Goal: Information Seeking & Learning: Learn about a topic

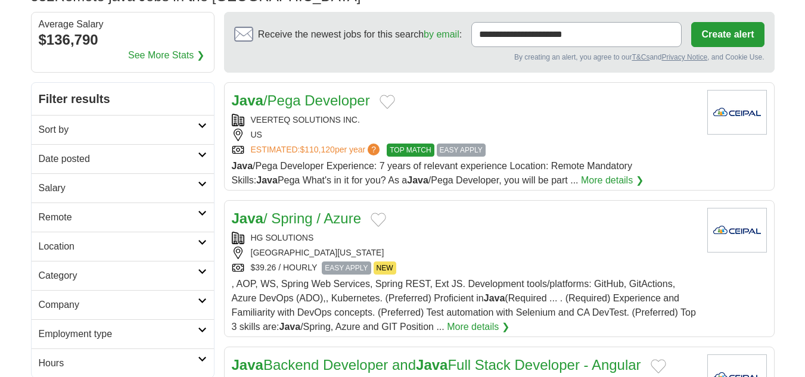
click at [490, 95] on div "Java /Pega Developer" at bounding box center [465, 100] width 466 height 21
click at [458, 221] on div "Java / Spring / Azure" at bounding box center [465, 218] width 466 height 21
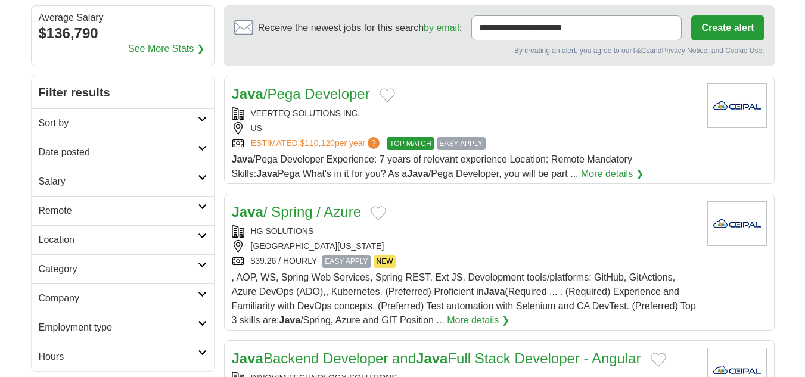
scroll to position [198, 0]
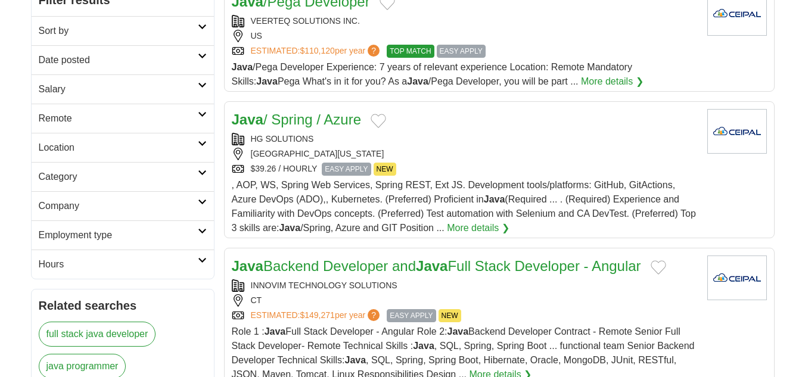
click at [533, 288] on div "INNOVIM TECHNOLOGY SOLUTIONS" at bounding box center [465, 286] width 466 height 13
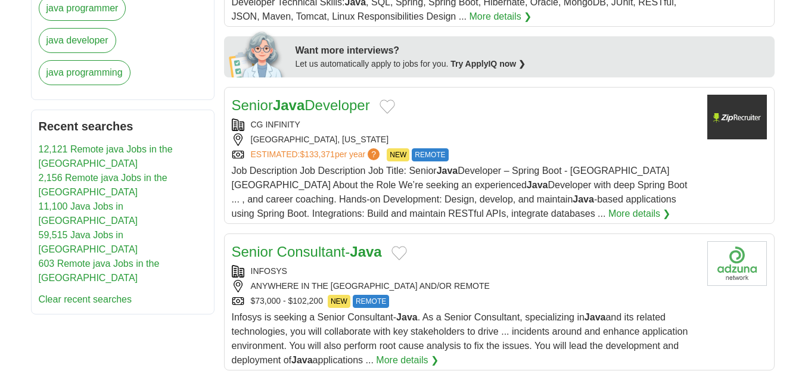
scroll to position [596, 0]
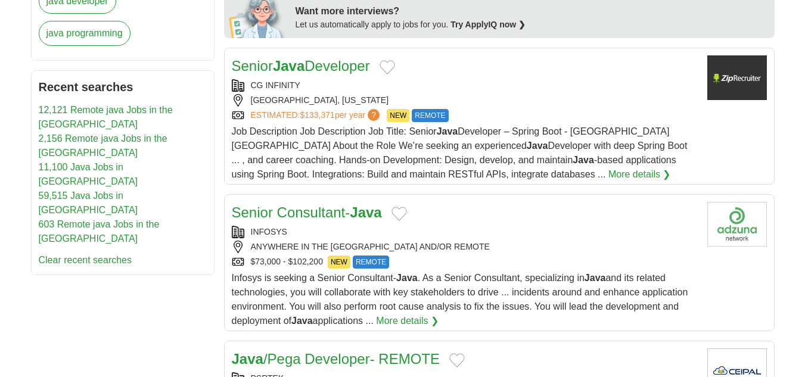
click at [465, 98] on div "HOUSTON, TEXAS" at bounding box center [465, 100] width 466 height 13
click at [466, 244] on div "ANYWHERE IN THE US AND/OR REMOTE" at bounding box center [465, 247] width 466 height 13
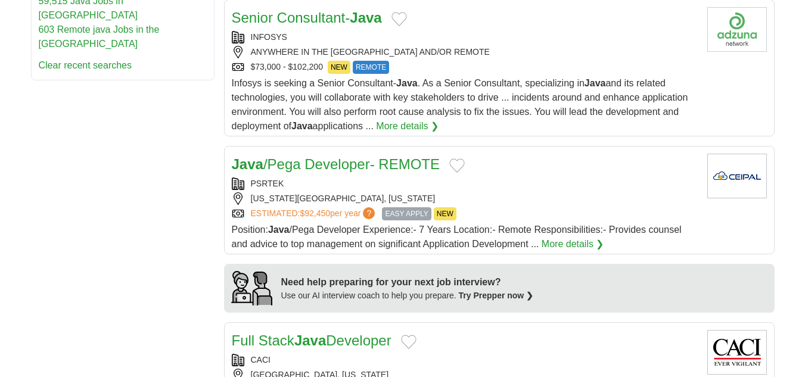
scroll to position [795, 0]
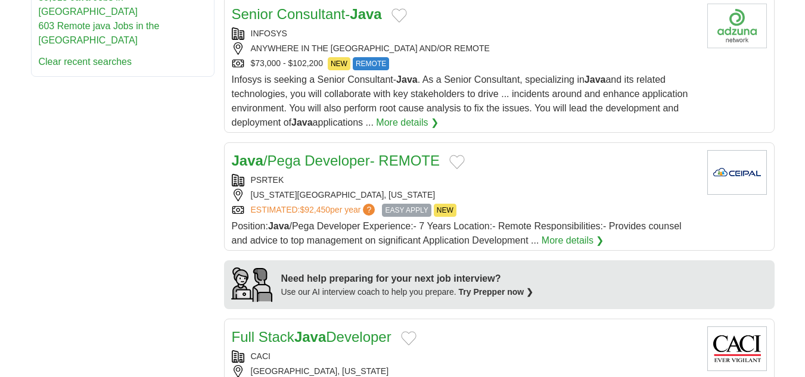
click at [484, 189] on div "NEW YORK CITY, NEW YORK" at bounding box center [465, 195] width 466 height 13
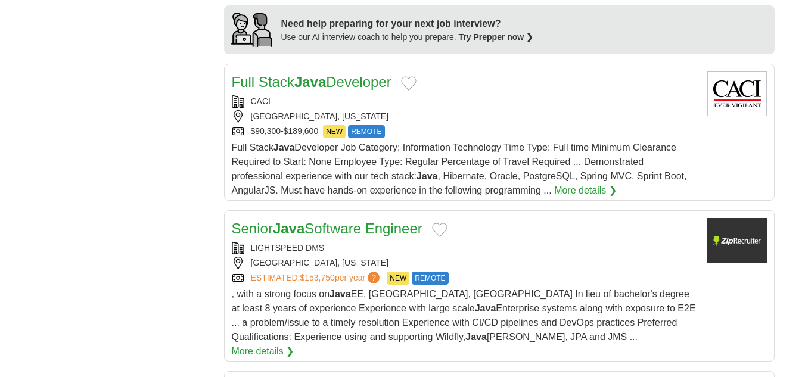
scroll to position [1093, 0]
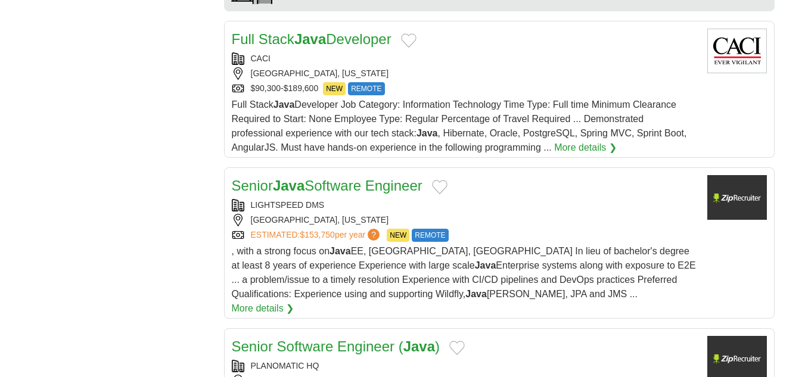
click at [455, 92] on div "$90,300-$189,600 NEW REMOTE" at bounding box center [465, 88] width 466 height 13
click at [510, 226] on div "SOUTH JORDAN, UTAH" at bounding box center [465, 220] width 466 height 13
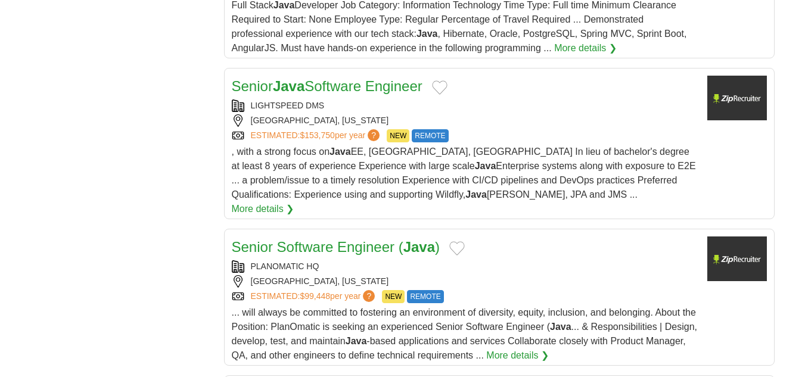
click at [532, 260] on div "PLANOMATIC HQ" at bounding box center [465, 266] width 466 height 13
drag, startPoint x: 342, startPoint y: 107, endPoint x: 251, endPoint y: 98, distance: 91.0
click at [251, 98] on div "Senior Java Software Engineer LIGHTSPEED DMS SOUTH JORDAN, UTAH ESTIMATED: $153…" at bounding box center [465, 146] width 466 height 141
click at [453, 104] on div "LIGHTSPEED DMS" at bounding box center [465, 106] width 466 height 13
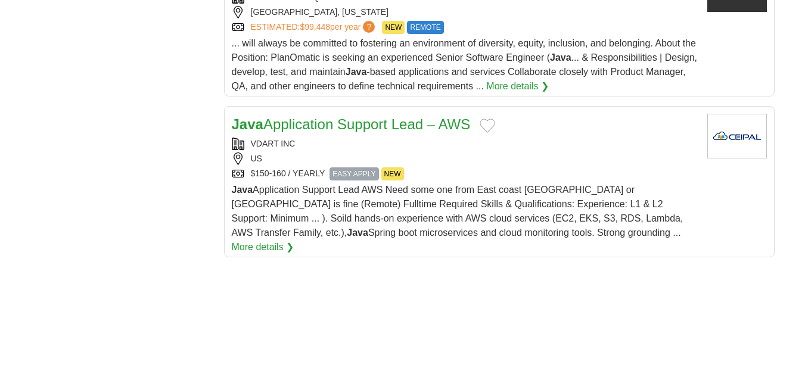
scroll to position [1490, 0]
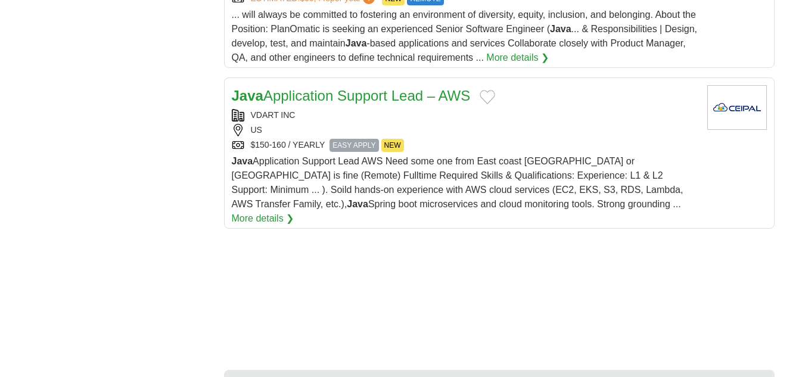
click at [495, 139] on div "Java Application Support Lead – AWS VDART INC US $150-160 / YEARLY EASY APPLY N…" at bounding box center [465, 155] width 466 height 141
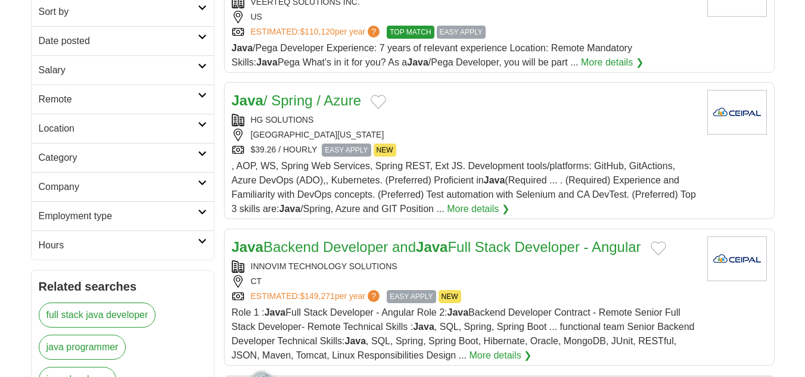
scroll to position [100, 0]
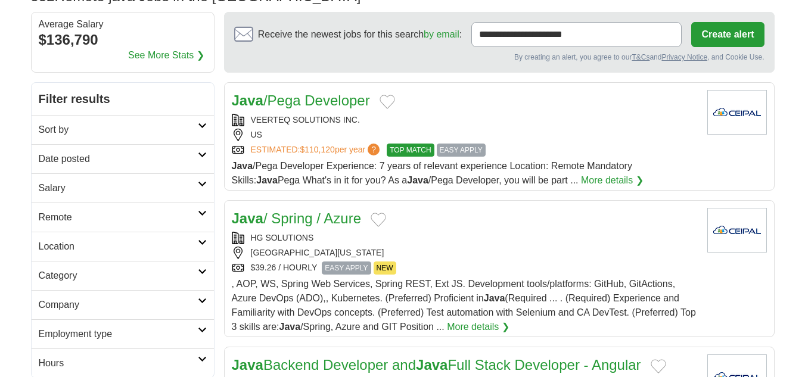
click at [204, 218] on link "Remote" at bounding box center [123, 217] width 182 height 29
click at [204, 213] on icon at bounding box center [202, 213] width 9 height 6
click at [203, 160] on link "Date posted" at bounding box center [123, 158] width 182 height 29
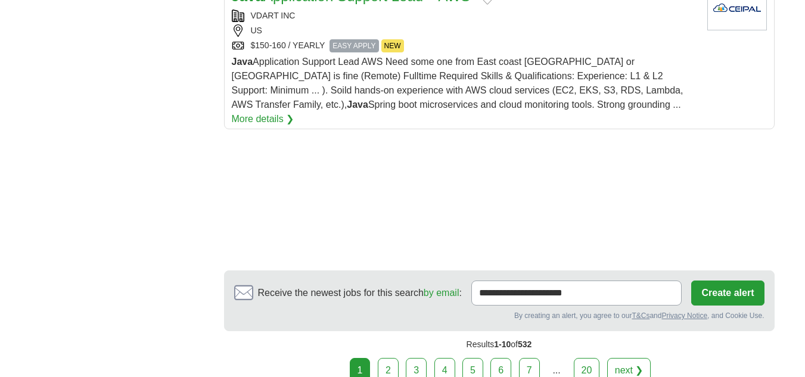
scroll to position [1689, 0]
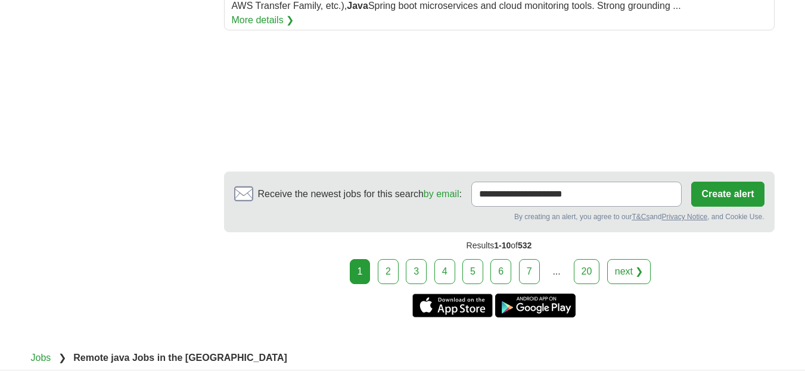
click at [390, 259] on link "2" at bounding box center [388, 271] width 21 height 25
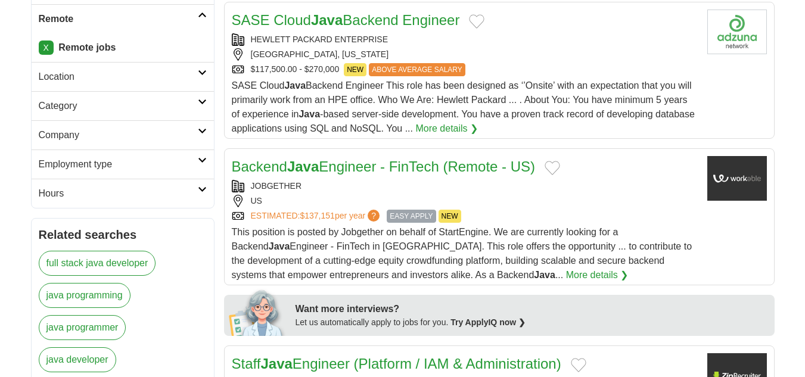
scroll to position [298, 0]
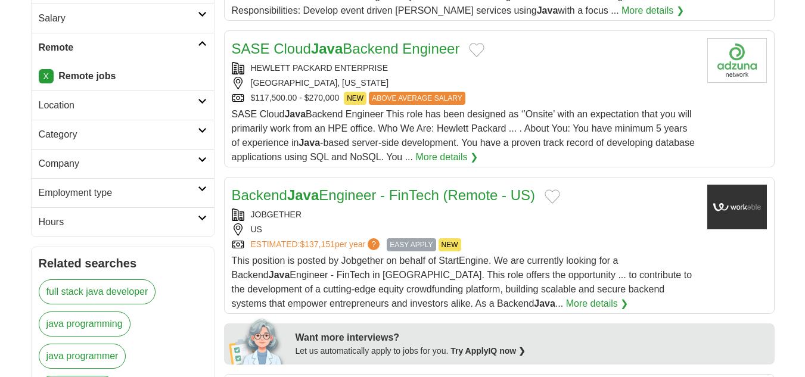
click at [523, 230] on div "US" at bounding box center [465, 230] width 466 height 13
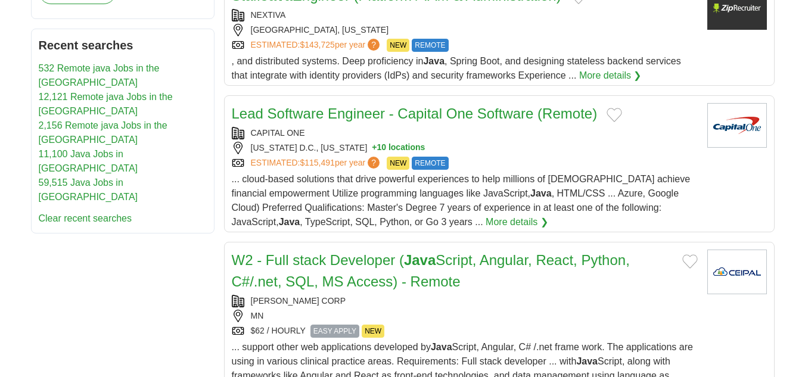
scroll to position [696, 0]
click at [558, 163] on div "ESTIMATED: $115,491 per year ? NEW REMOTE" at bounding box center [465, 162] width 466 height 13
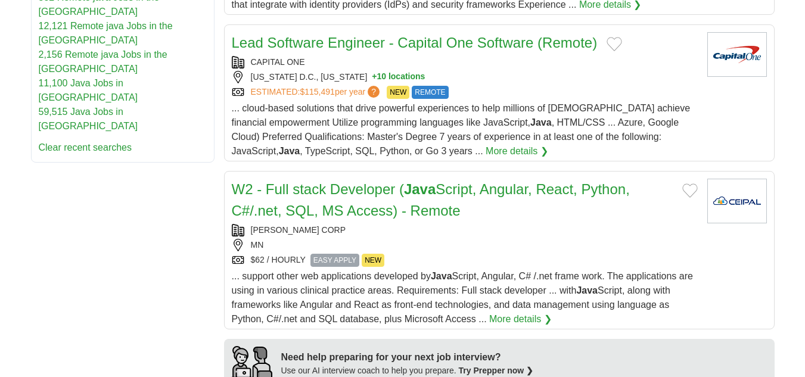
scroll to position [795, 0]
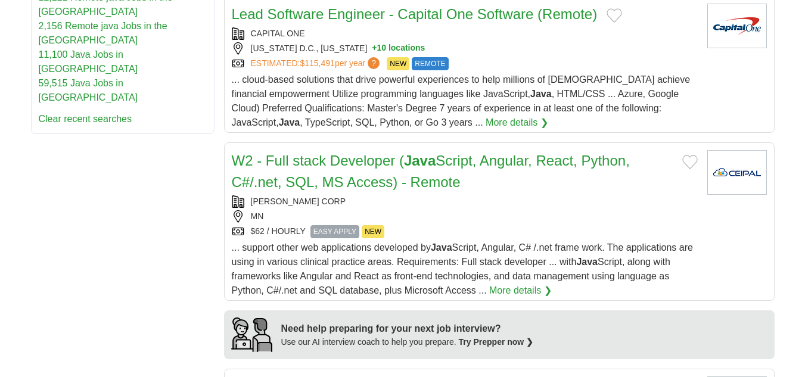
click at [498, 225] on div "TANSON CORP MN $62 / HOURLY EASY APPLY NEW" at bounding box center [465, 216] width 466 height 43
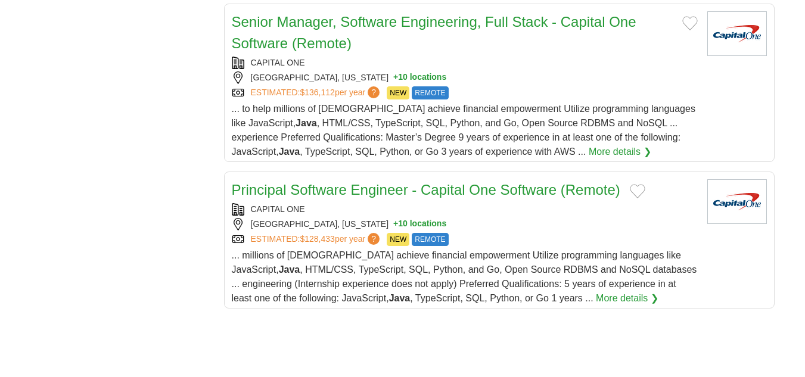
scroll to position [1490, 0]
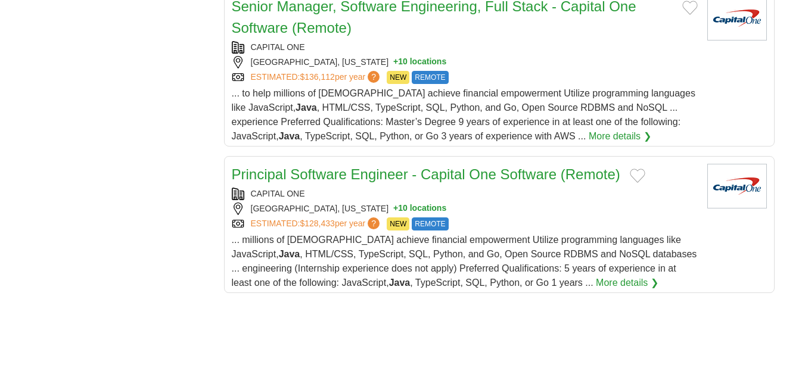
click at [526, 230] on div "ESTIMATED: $128,433 per year ? NEW REMOTE" at bounding box center [465, 224] width 466 height 13
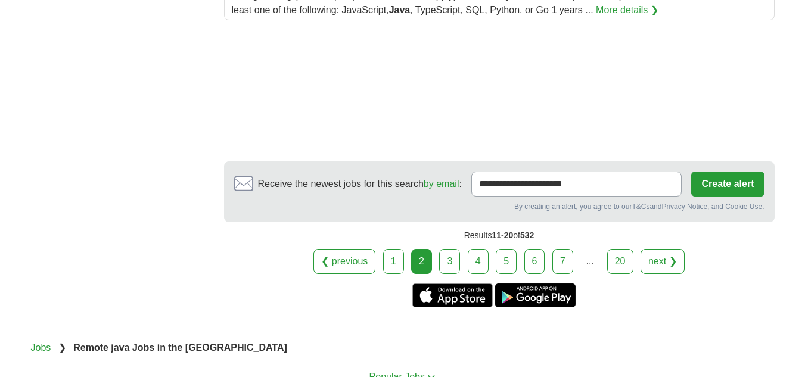
scroll to position [1788, 0]
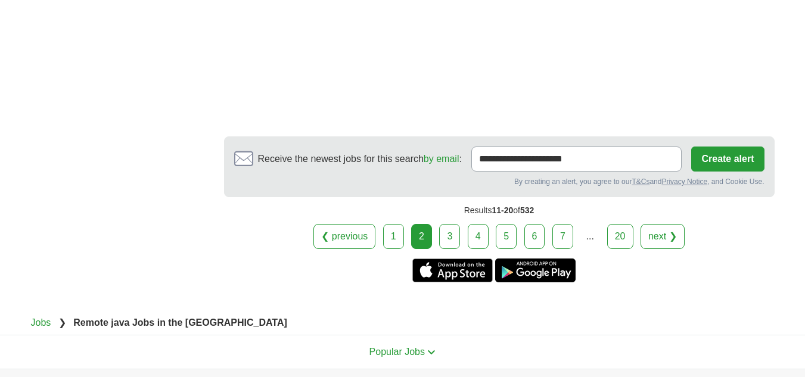
click at [446, 235] on link "3" at bounding box center [449, 236] width 21 height 25
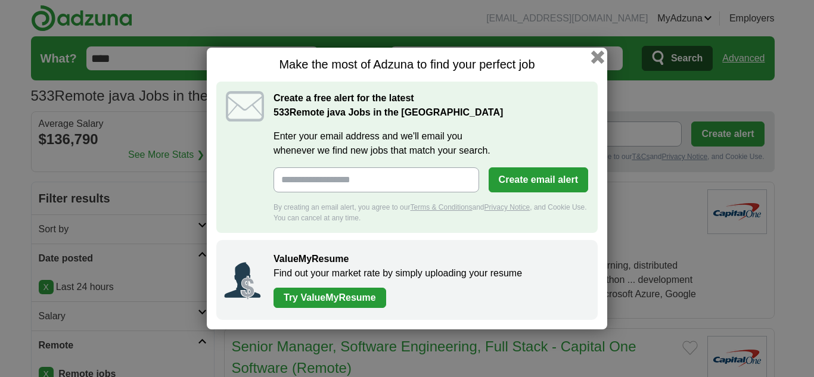
click at [601, 60] on button "button" at bounding box center [597, 57] width 13 height 13
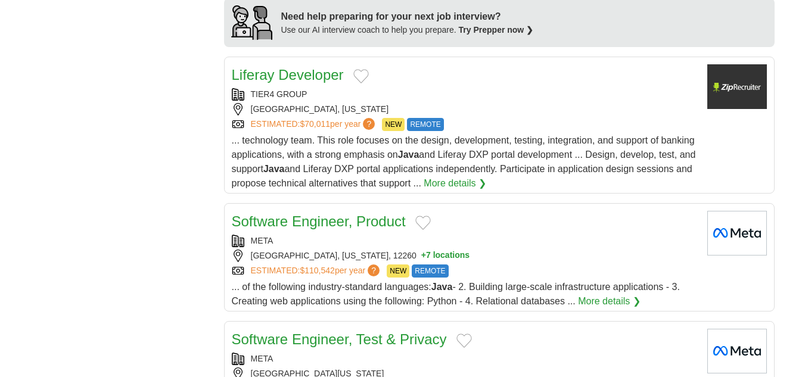
scroll to position [1192, 0]
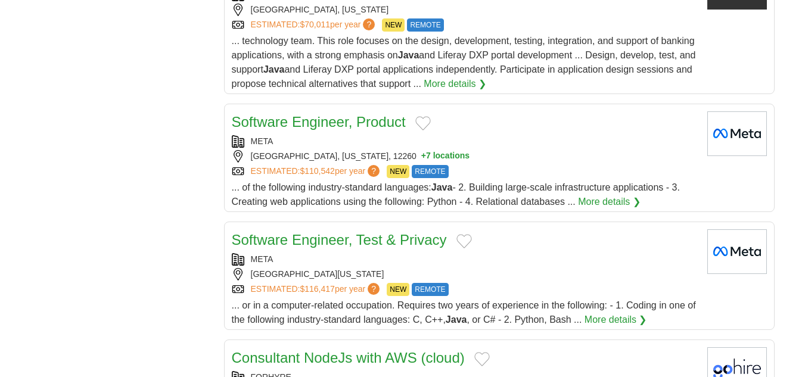
click at [560, 144] on div "META" at bounding box center [465, 141] width 466 height 13
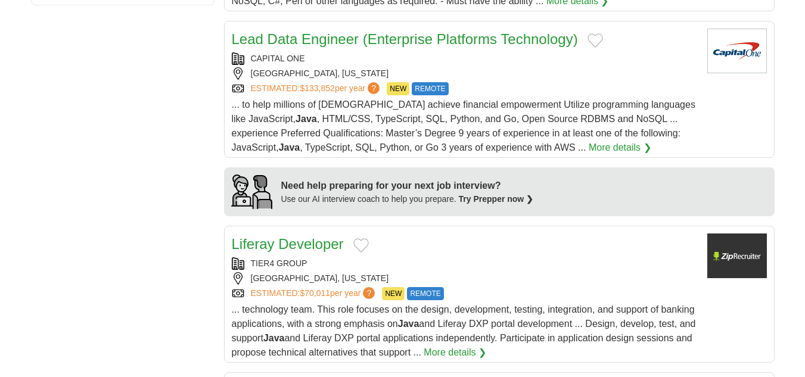
scroll to position [894, 0]
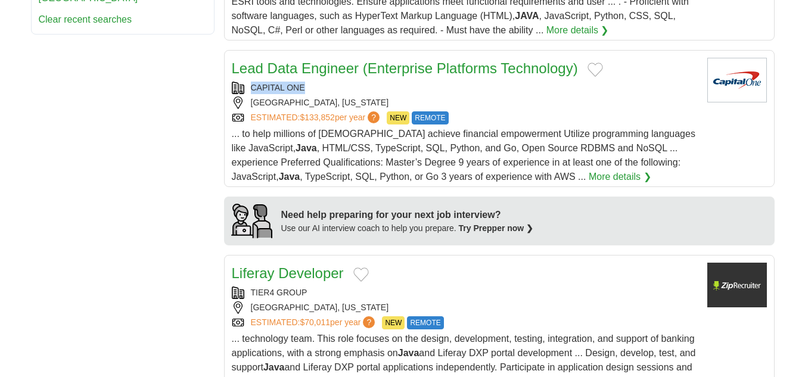
drag, startPoint x: 316, startPoint y: 85, endPoint x: 242, endPoint y: 91, distance: 74.1
click at [242, 91] on div "CAPITAL ONE" at bounding box center [465, 88] width 466 height 13
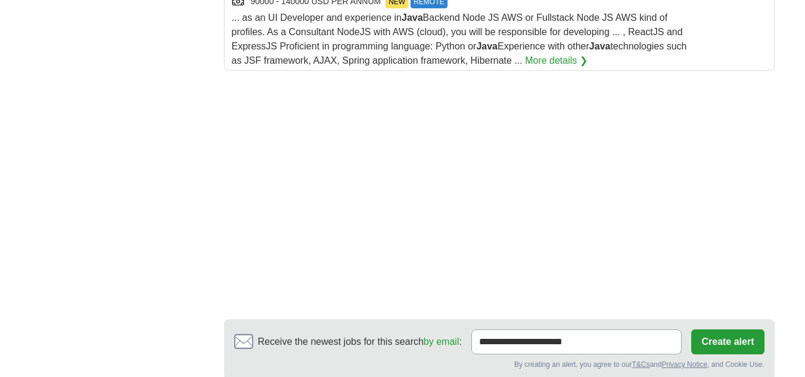
scroll to position [1689, 0]
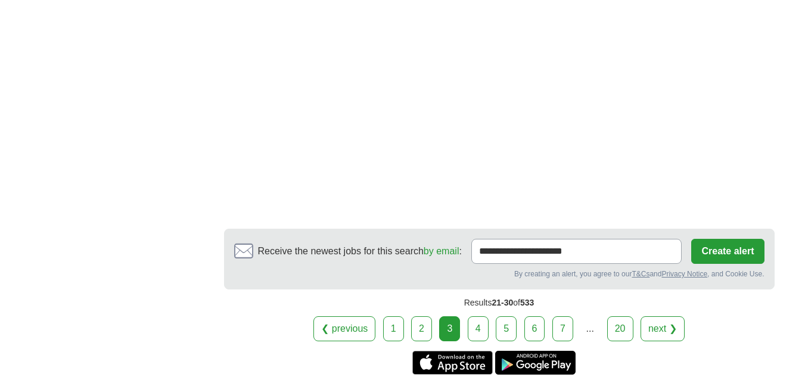
click at [479, 326] on link "4" at bounding box center [478, 328] width 21 height 25
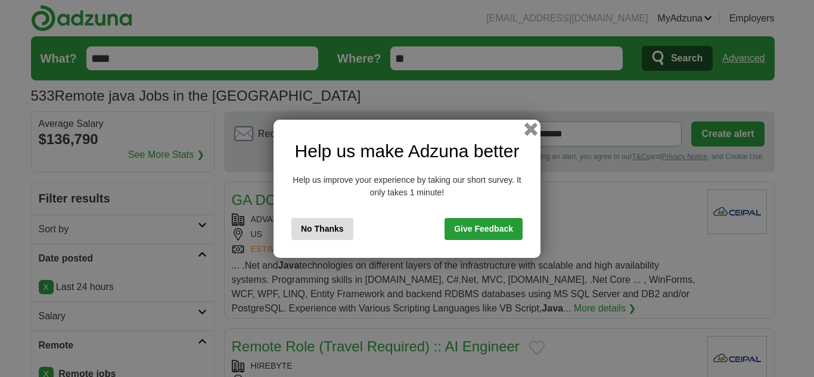
click at [534, 133] on button "button" at bounding box center [531, 128] width 13 height 13
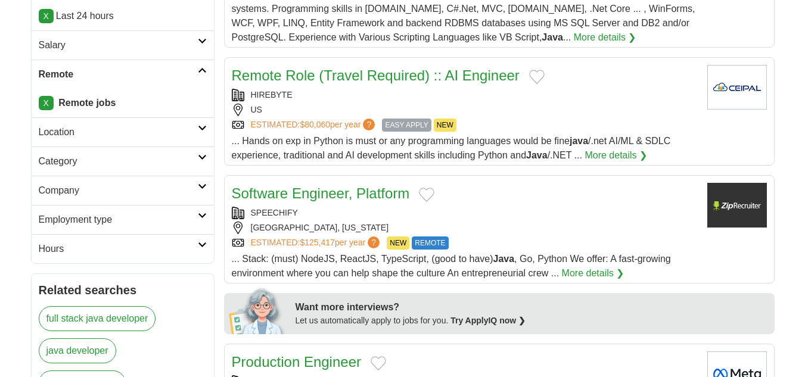
scroll to position [398, 0]
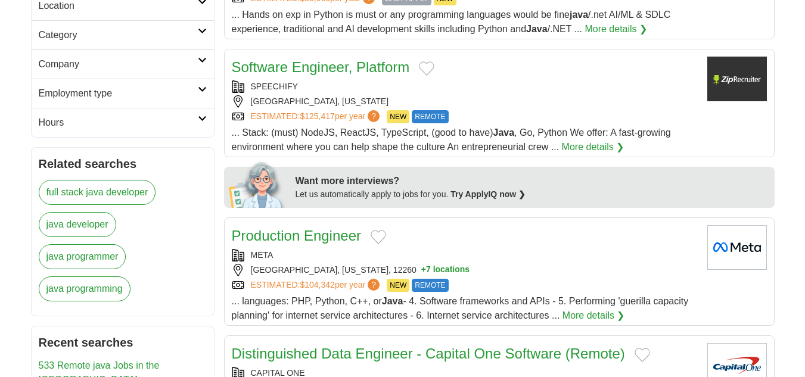
click at [93, 204] on link "full stack java developer" at bounding box center [97, 192] width 117 height 25
click at [102, 220] on link "java developer" at bounding box center [77, 224] width 77 height 25
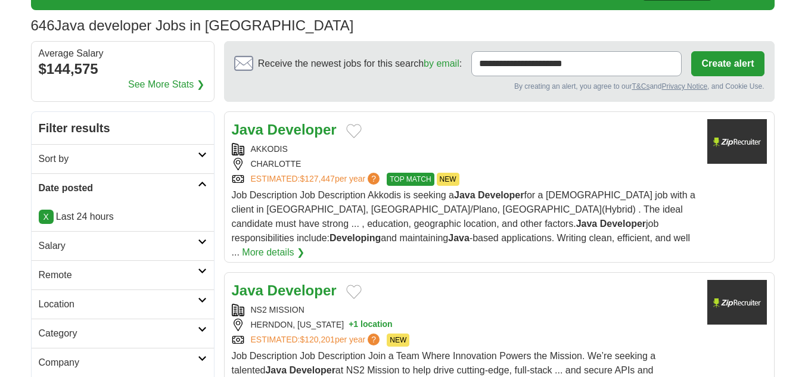
scroll to position [100, 0]
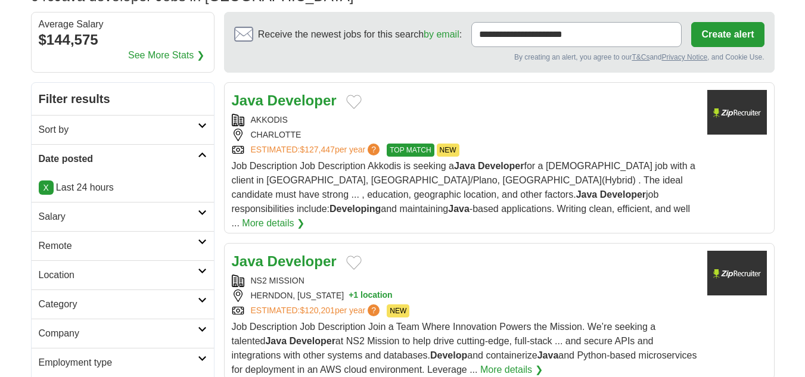
click at [203, 243] on icon at bounding box center [202, 242] width 9 height 6
click at [80, 272] on link "Remote jobs" at bounding box center [66, 274] width 54 height 10
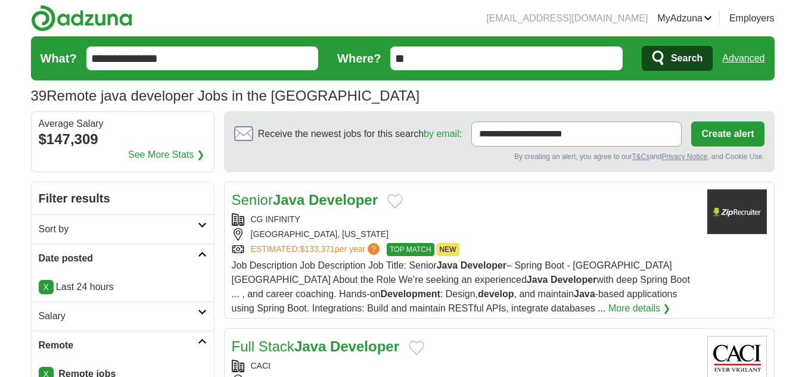
click at [527, 213] on div "Senior Java Developer CG INFINITY HOUSTON, TEXAS ESTIMATED: $133,371 per year ?…" at bounding box center [465, 253] width 466 height 126
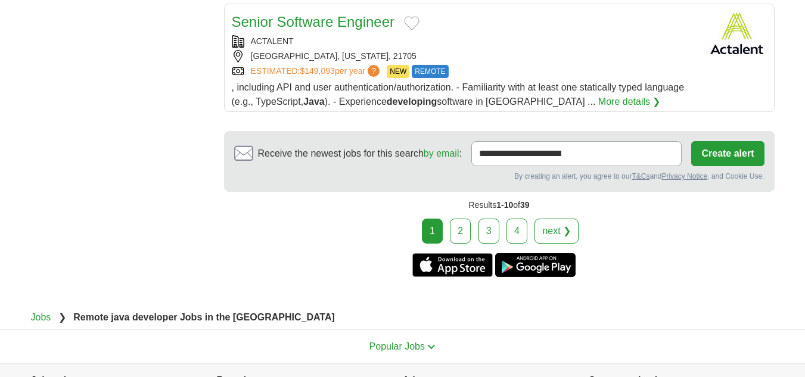
scroll to position [1656, 0]
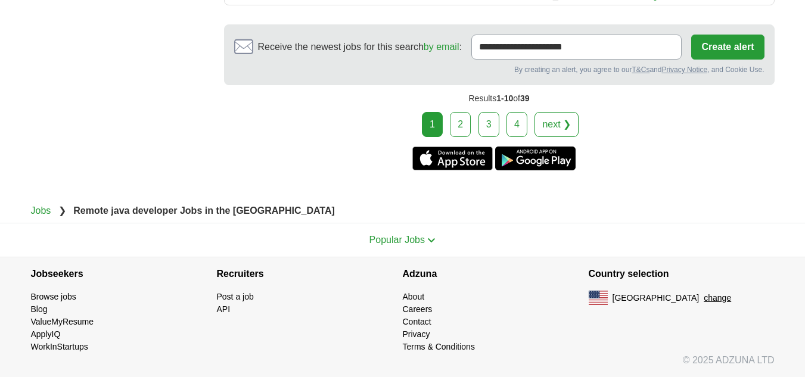
click at [511, 127] on link "4" at bounding box center [517, 124] width 21 height 25
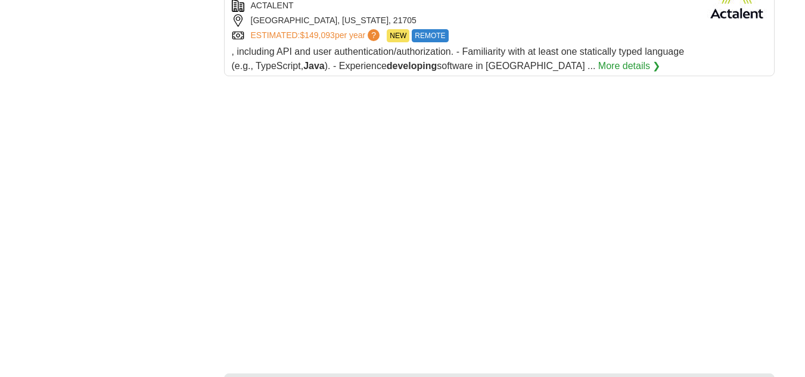
scroll to position [1557, 0]
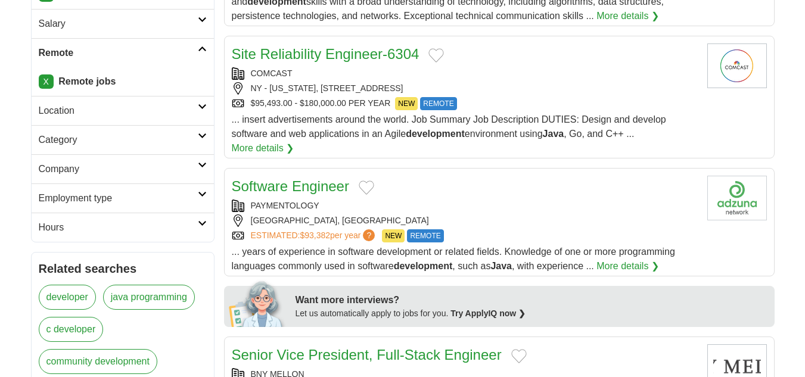
scroll to position [298, 0]
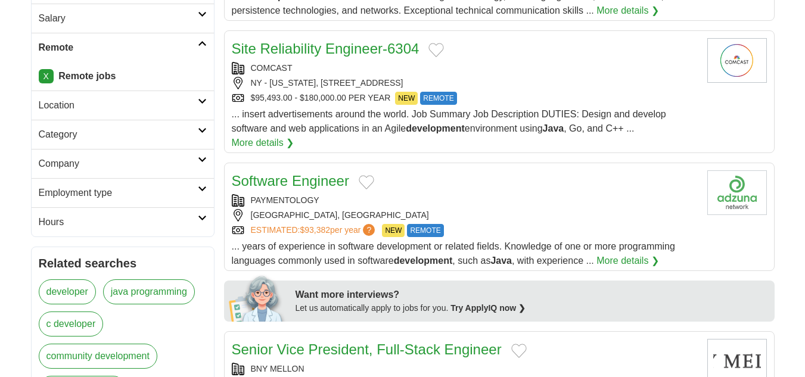
click at [491, 197] on div "PAYMENTOLOGY" at bounding box center [465, 200] width 466 height 13
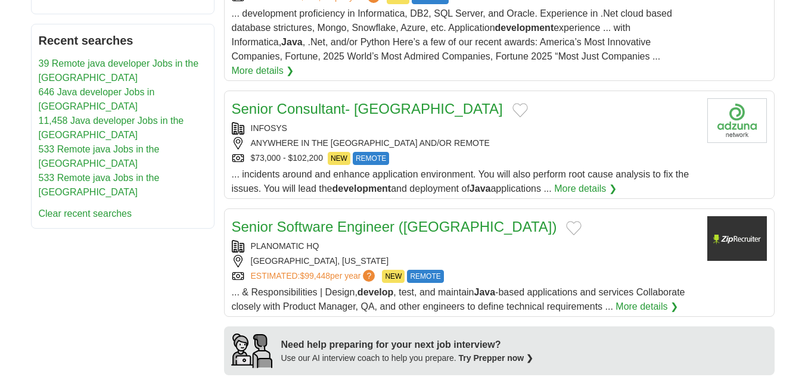
scroll to position [795, 0]
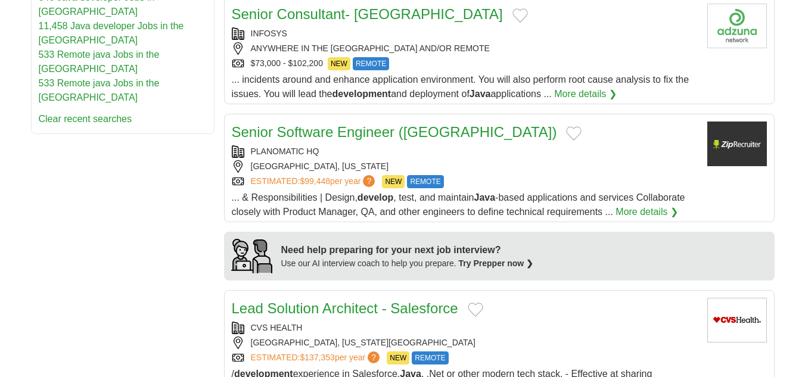
click at [507, 160] on div "[GEOGRAPHIC_DATA], [US_STATE]" at bounding box center [465, 166] width 466 height 13
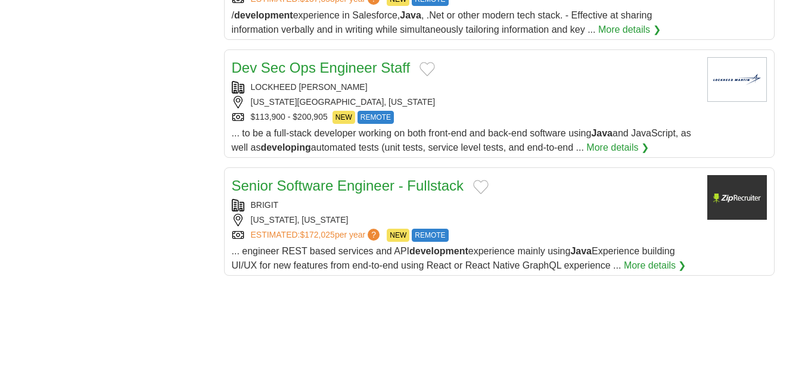
scroll to position [1192, 0]
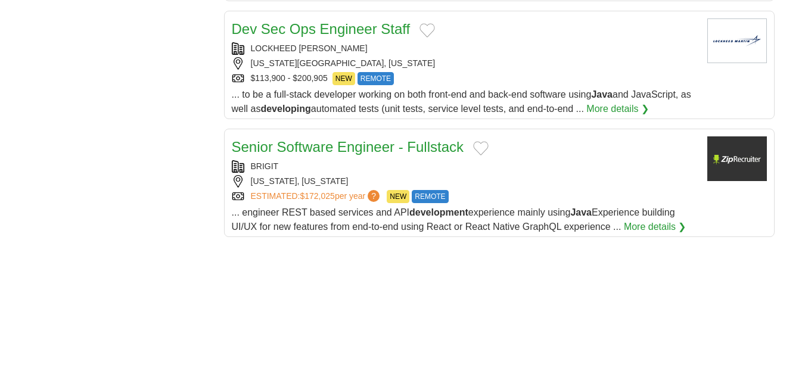
click at [548, 160] on div "BRIGIT" at bounding box center [465, 166] width 466 height 13
